Goal: Transaction & Acquisition: Purchase product/service

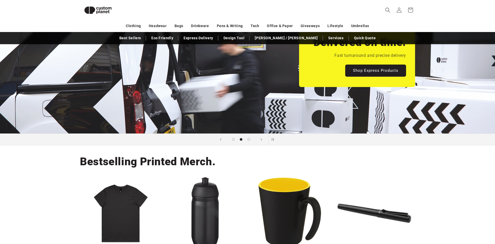
scroll to position [12, 0]
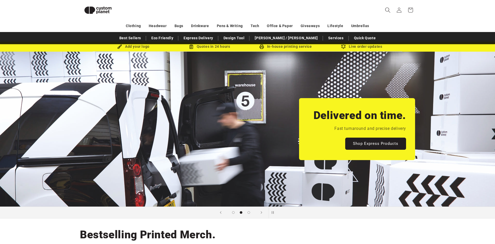
click at [386, 8] on icon "Search" at bounding box center [387, 9] width 5 height 5
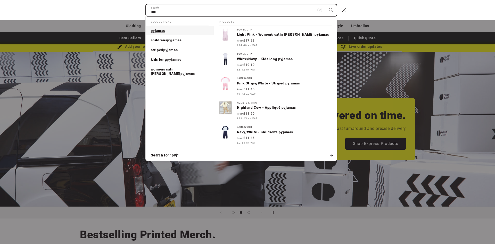
type input "***"
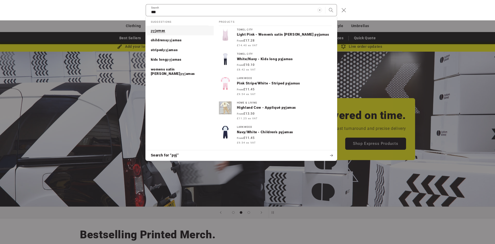
click at [181, 31] on link "pyj amas" at bounding box center [180, 31] width 68 height 10
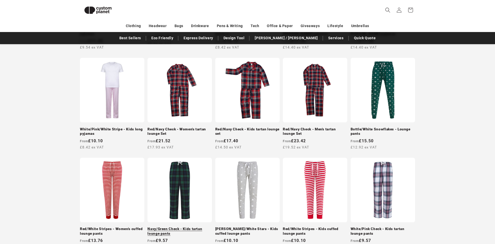
scroll to position [280, 0]
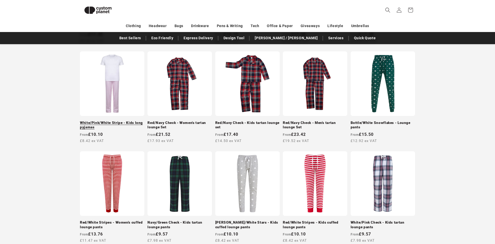
click at [112, 120] on link "White/Pink/White Stripe - Kids long pyjamas" at bounding box center [112, 124] width 64 height 9
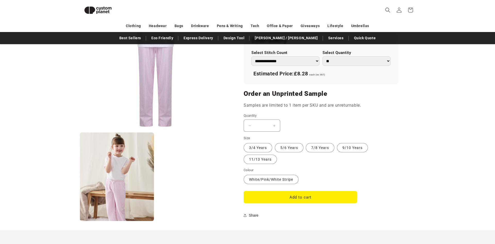
scroll to position [373, 0]
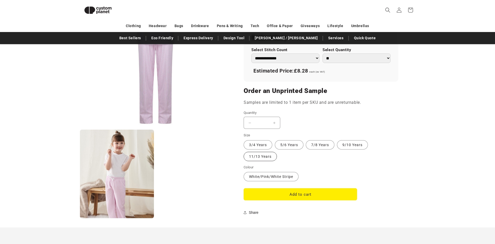
drag, startPoint x: 254, startPoint y: 156, endPoint x: 254, endPoint y: 152, distance: 4.4
click at [254, 155] on label "11/13 Years Variant sold out or unavailable" at bounding box center [260, 156] width 33 height 9
click at [263, 195] on button "Add to cart" at bounding box center [301, 194] width 114 height 12
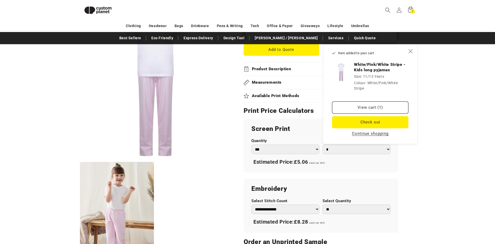
scroll to position [222, 0]
click at [264, 125] on div "Screen Print Quantity *** *** *** **** **** **** ***** ***** Number of Colours …" at bounding box center [321, 146] width 155 height 54
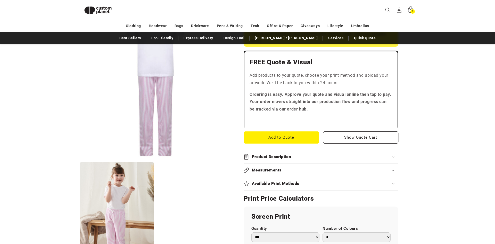
scroll to position [134, 0]
click at [279, 135] on button "Add to Quote" at bounding box center [282, 138] width 76 height 12
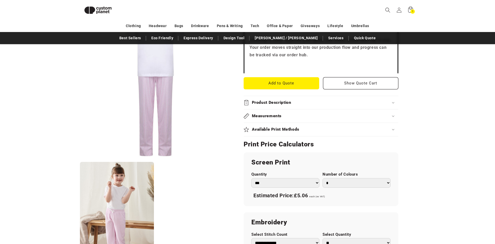
scroll to position [195, 0]
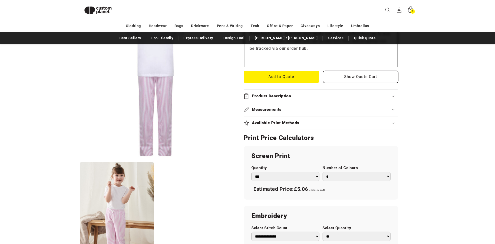
click at [334, 173] on select "* * * * * * *" at bounding box center [357, 177] width 68 height 10
select select "*"
click at [323, 172] on select "* * * * * * *" at bounding box center [357, 177] width 68 height 10
click at [259, 224] on div "**********" at bounding box center [321, 233] width 155 height 54
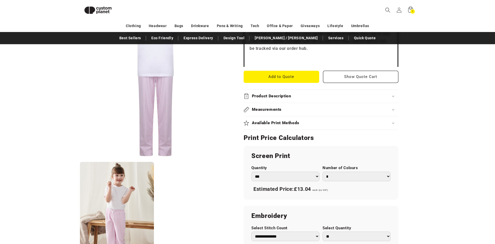
click at [259, 224] on div "**********" at bounding box center [321, 233] width 155 height 54
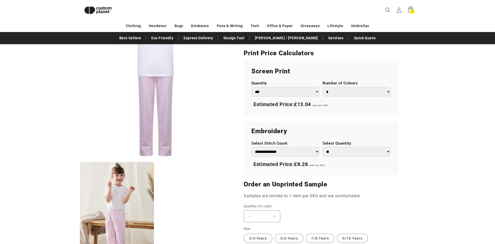
scroll to position [284, 0]
